Goal: Task Accomplishment & Management: Use online tool/utility

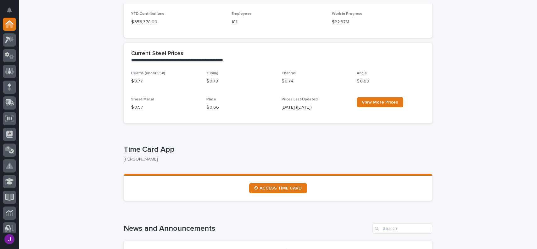
scroll to position [220, 0]
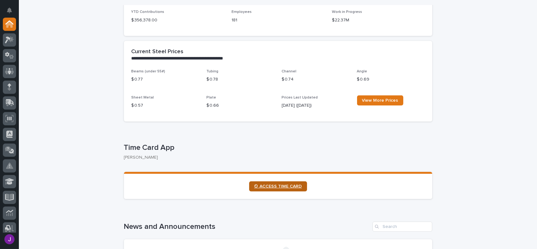
click at [277, 185] on span "⏲ ACCESS TIME CARD" at bounding box center [278, 186] width 48 height 4
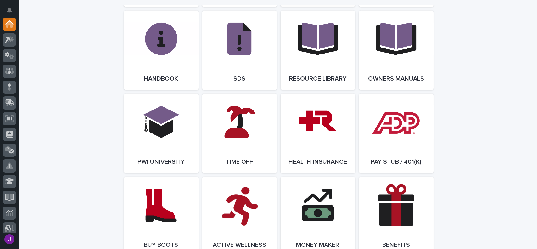
scroll to position [787, 0]
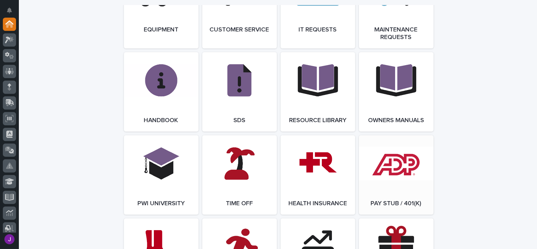
click at [370, 164] on link "Open Link" at bounding box center [396, 174] width 75 height 79
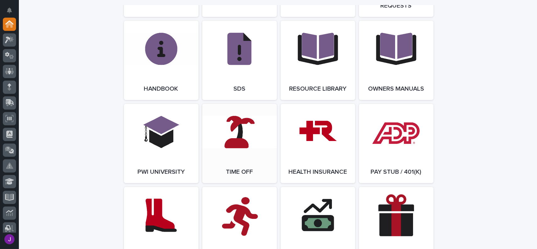
scroll to position [882, 0]
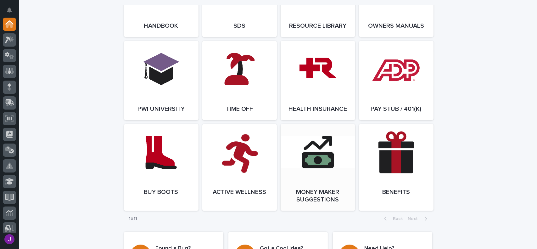
click at [316, 190] on link "Open Link" at bounding box center [318, 167] width 75 height 87
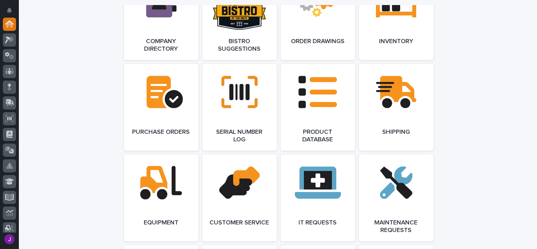
scroll to position [279, 0]
